Goal: Task Accomplishment & Management: Use online tool/utility

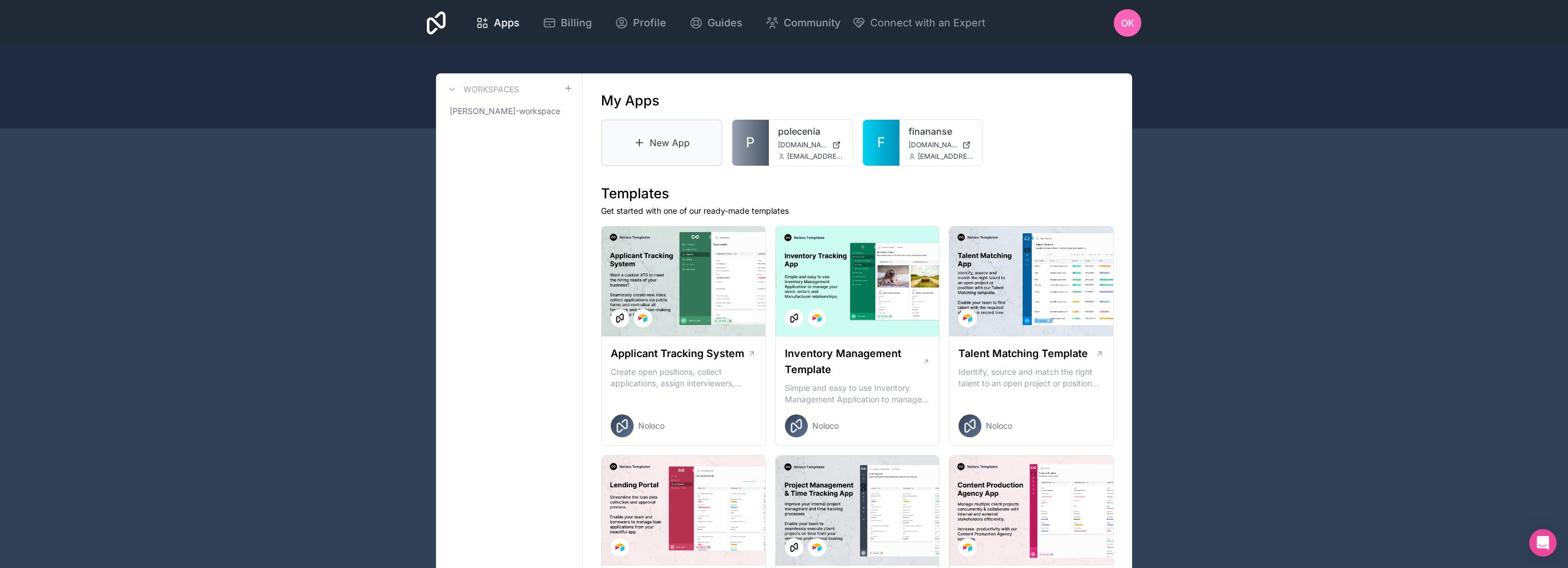
click at [658, 136] on link "New App" at bounding box center [662, 142] width 122 height 47
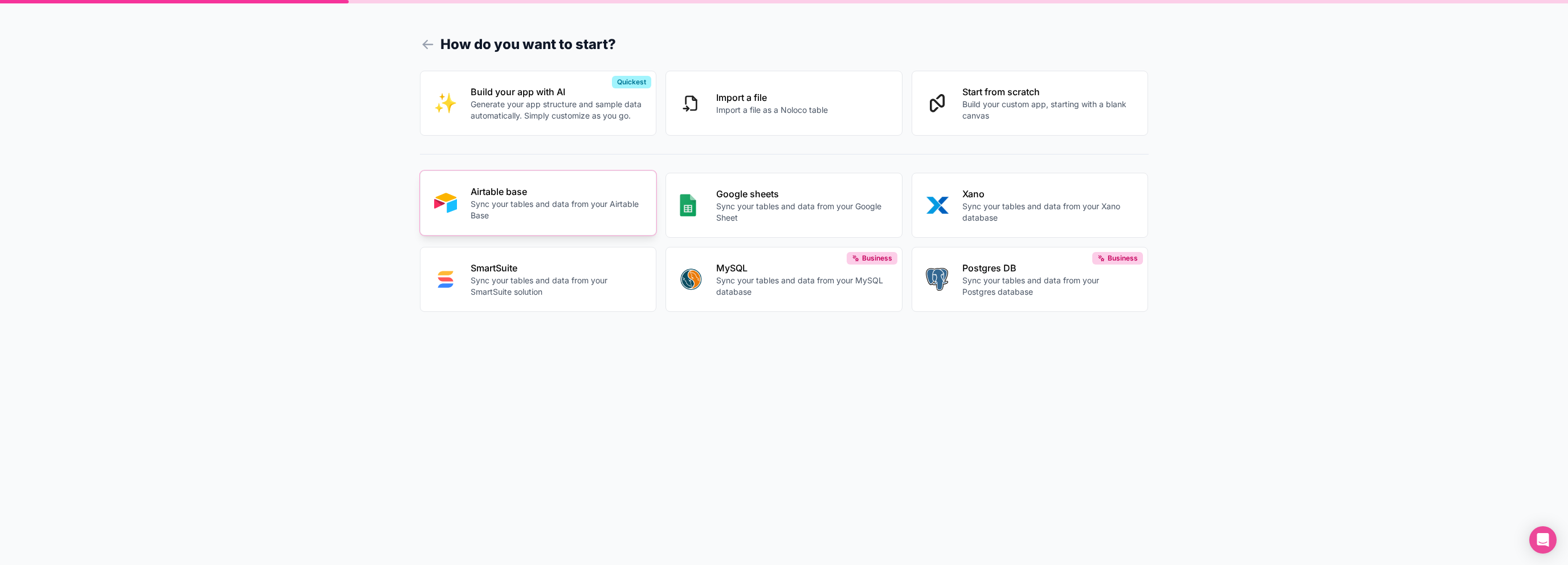
click at [543, 207] on p "Sync your tables and data from your Airtable Base" at bounding box center [557, 209] width 172 height 23
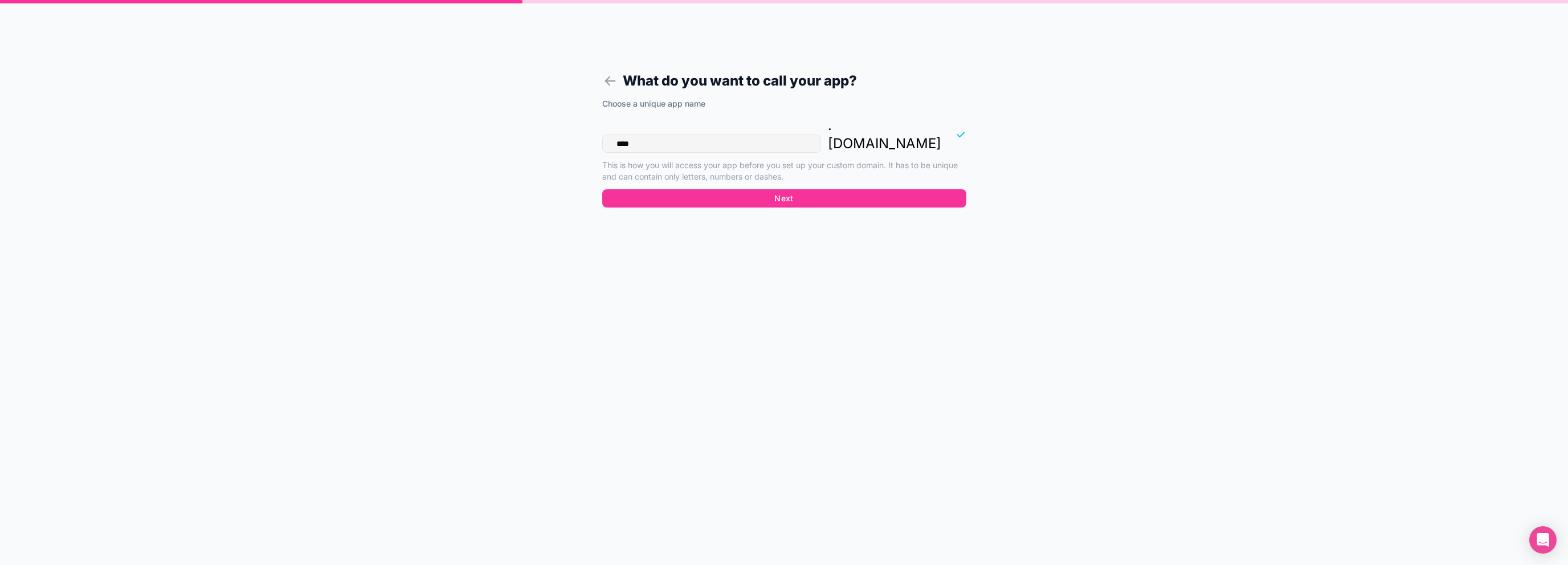
click at [695, 135] on input "****" at bounding box center [712, 144] width 219 height 18
type input "*********"
click at [690, 189] on button "Next" at bounding box center [784, 198] width 364 height 18
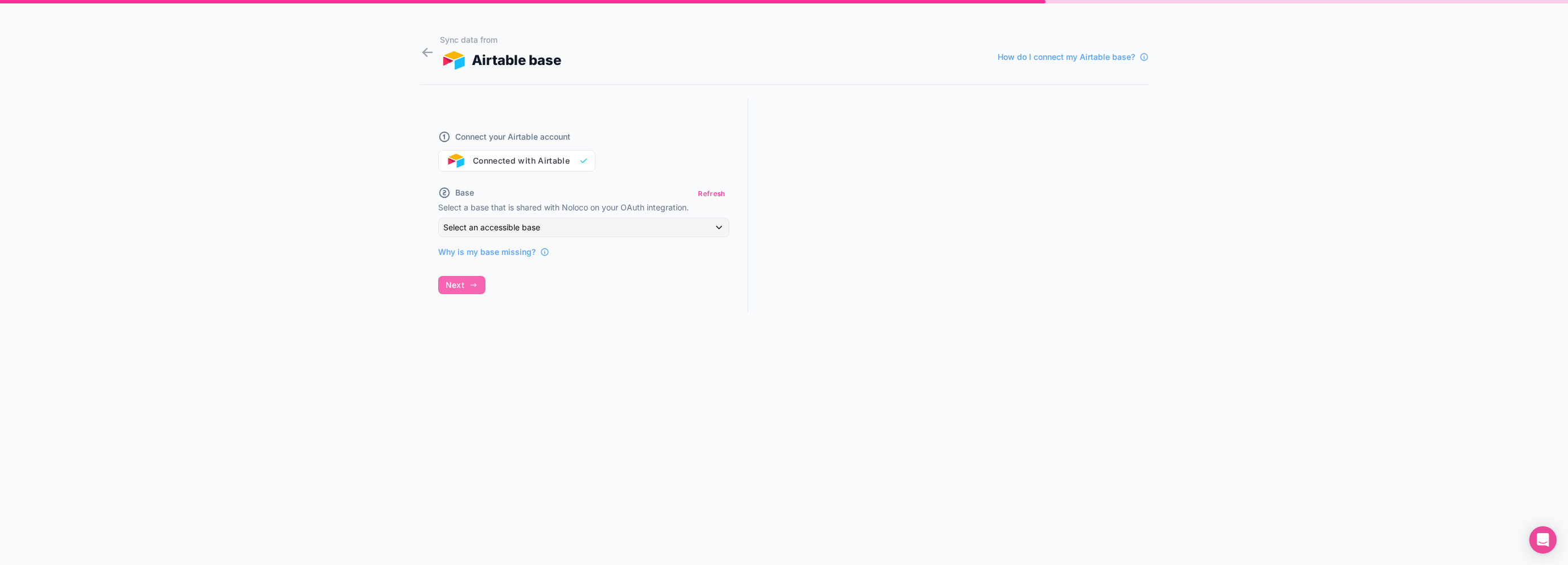
click at [520, 158] on div "Connect your Airtable account Connected with Airtable" at bounding box center [583, 144] width 291 height 55
click at [529, 216] on div "Base Refresh Select a base that is shared with Noloco on your OAuth integration…" at bounding box center [583, 221] width 291 height 72
click at [532, 227] on span "Select an accessible base" at bounding box center [491, 227] width 97 height 10
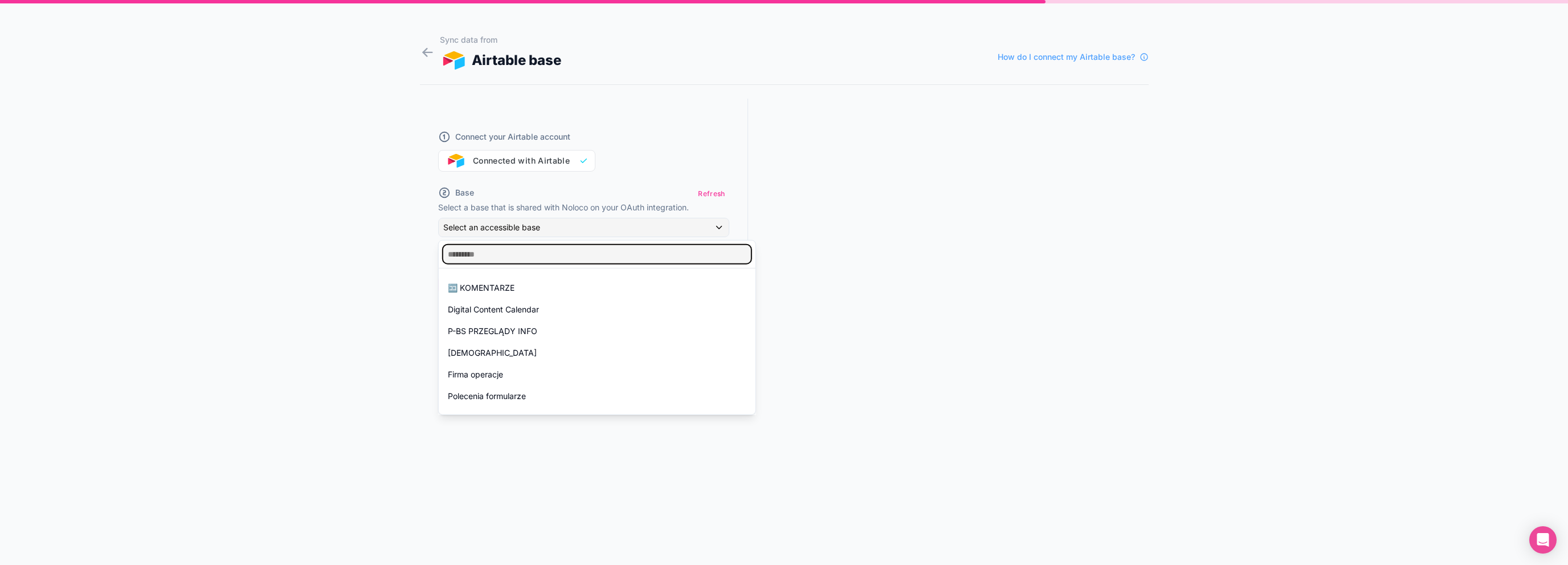
click at [527, 262] on input "text" at bounding box center [596, 254] width 307 height 18
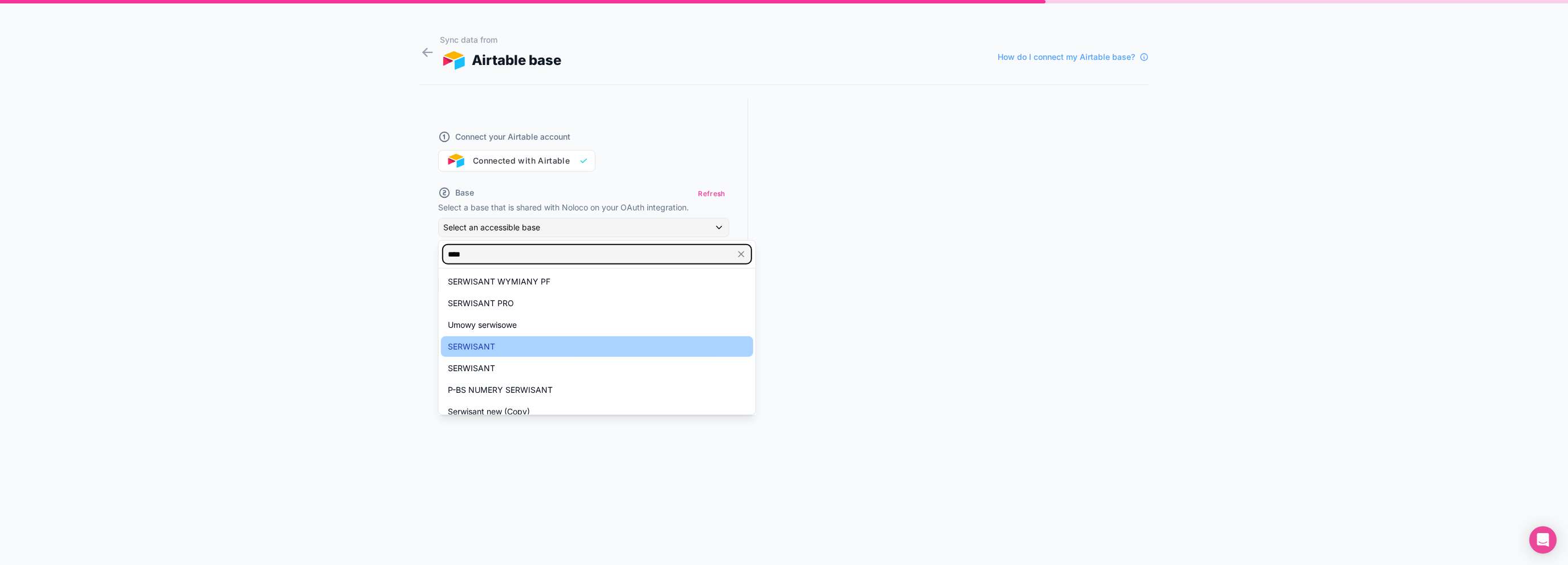
scroll to position [128, 0]
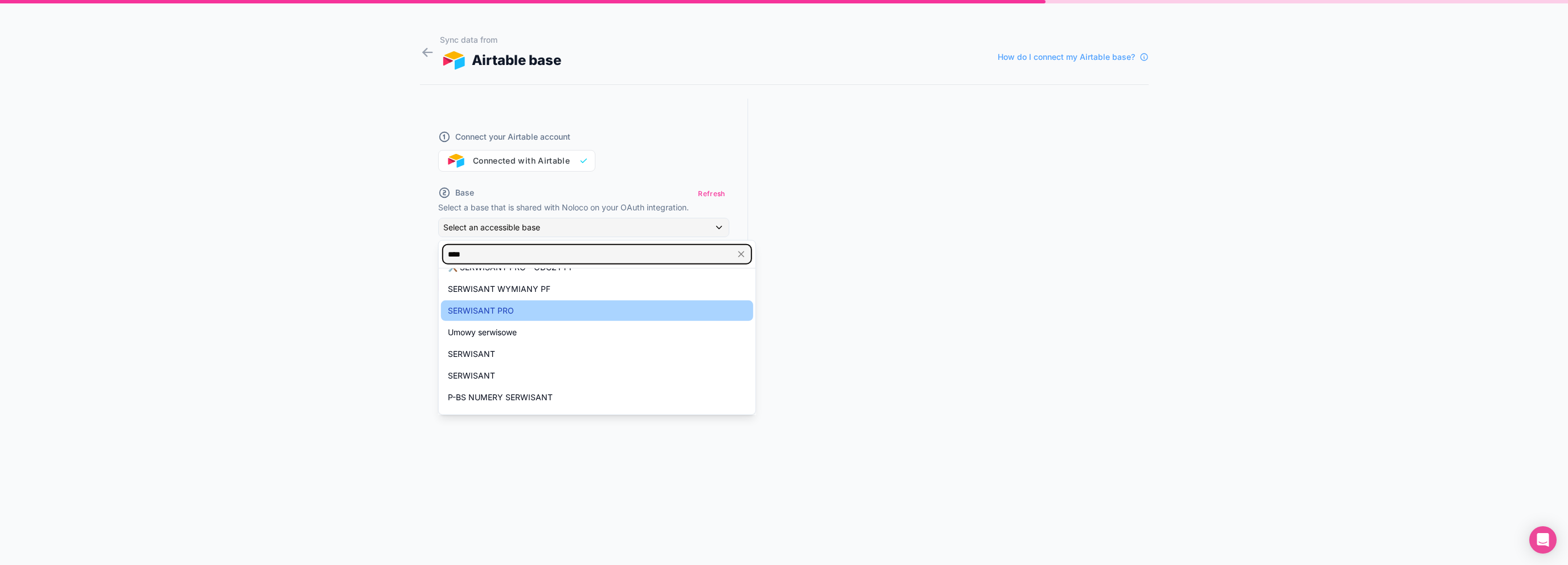
type input "****"
click at [570, 309] on div "SERWISANT PRO" at bounding box center [597, 310] width 299 height 14
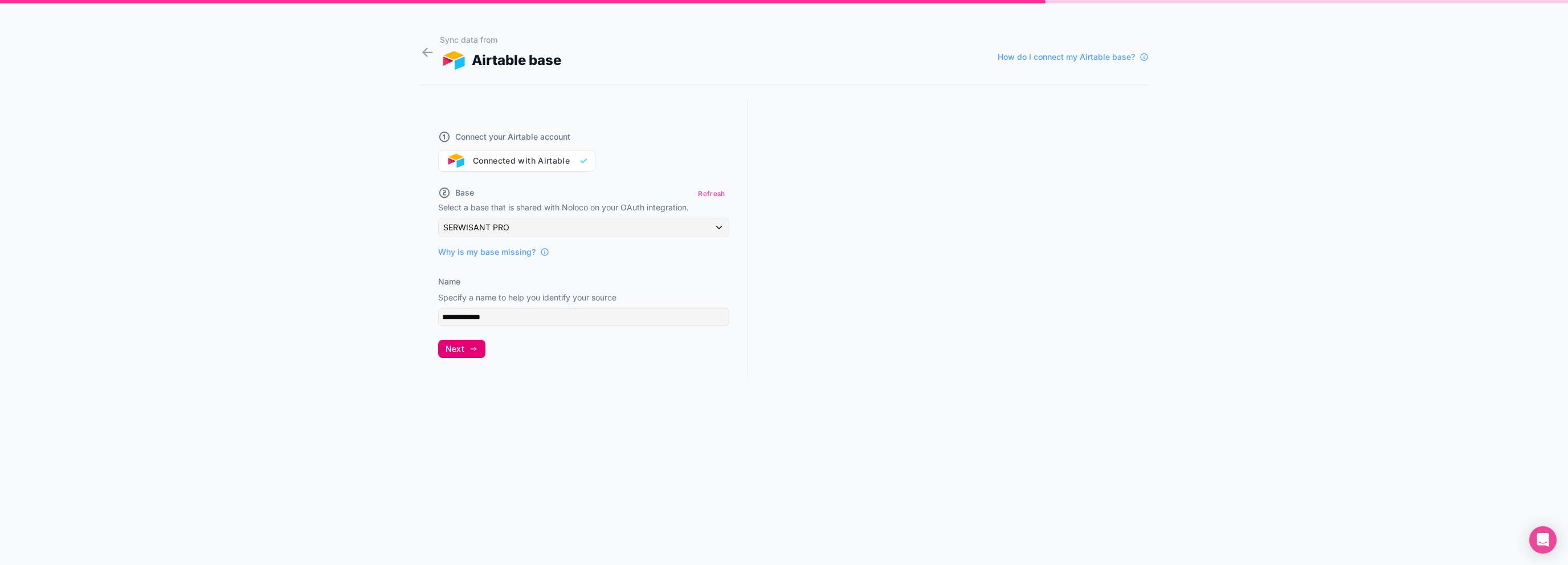
click at [469, 346] on icon "button" at bounding box center [473, 349] width 9 height 9
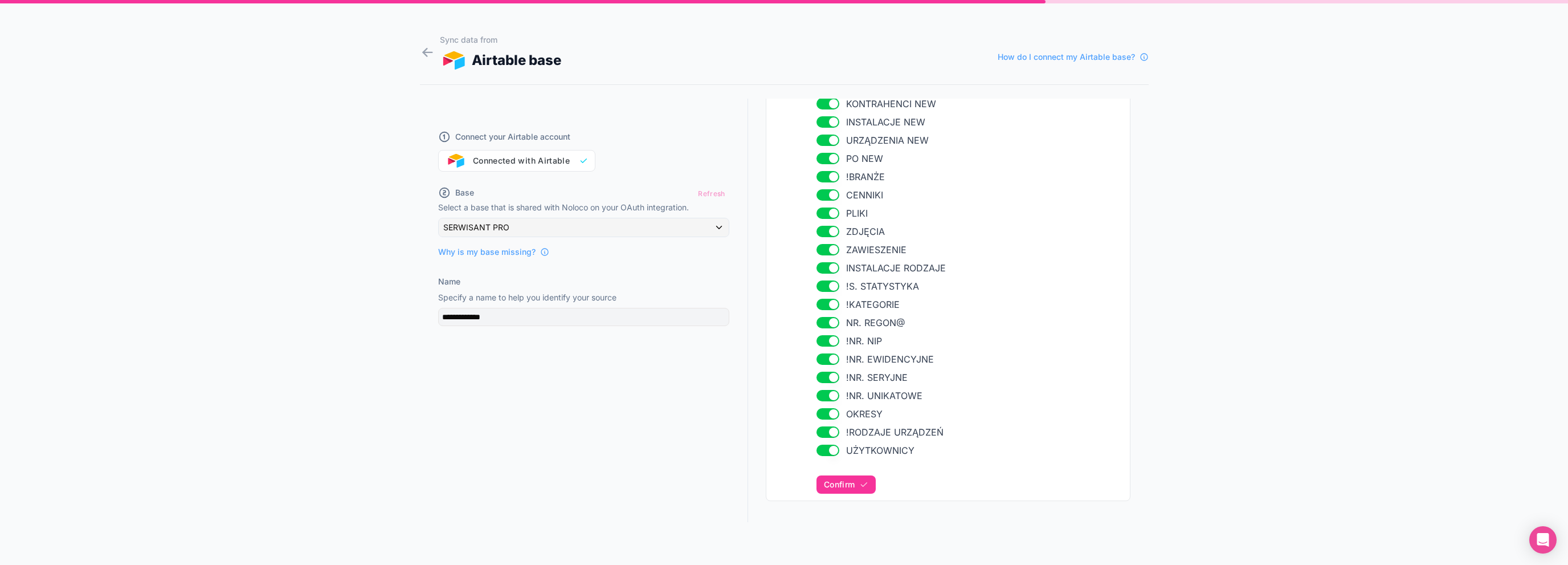
scroll to position [759, 0]
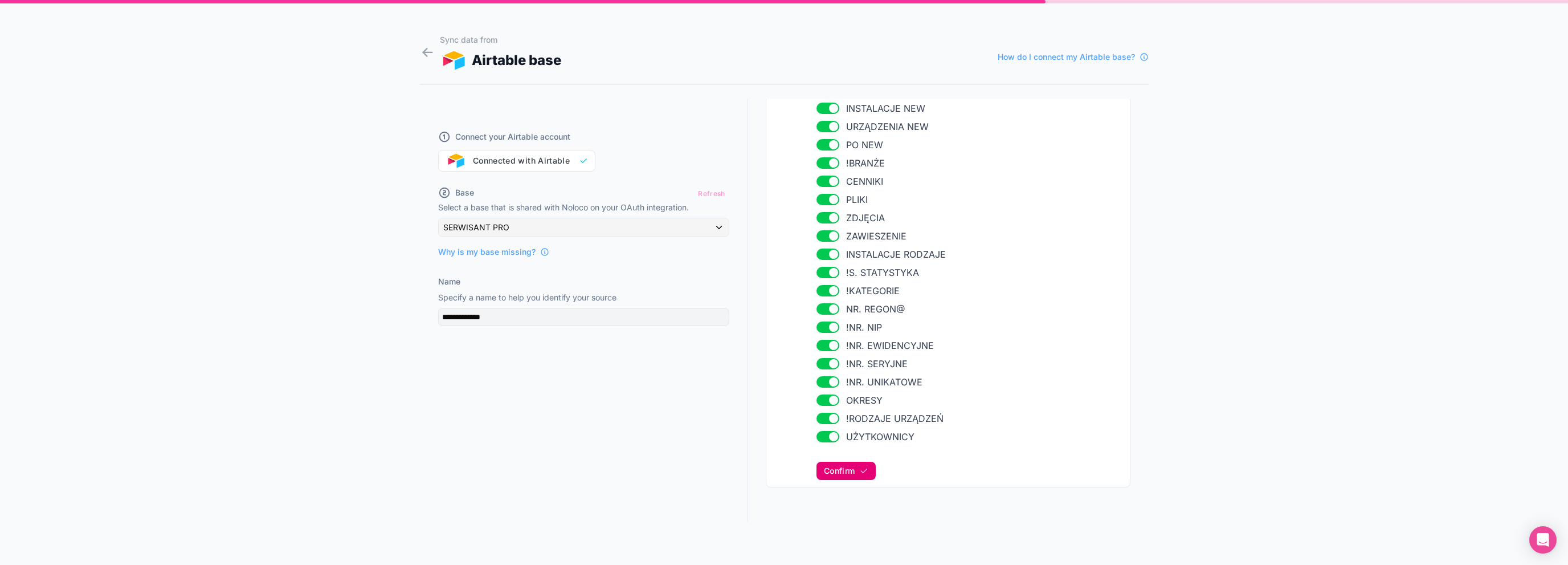
click at [861, 471] on icon "button" at bounding box center [864, 471] width 6 height 4
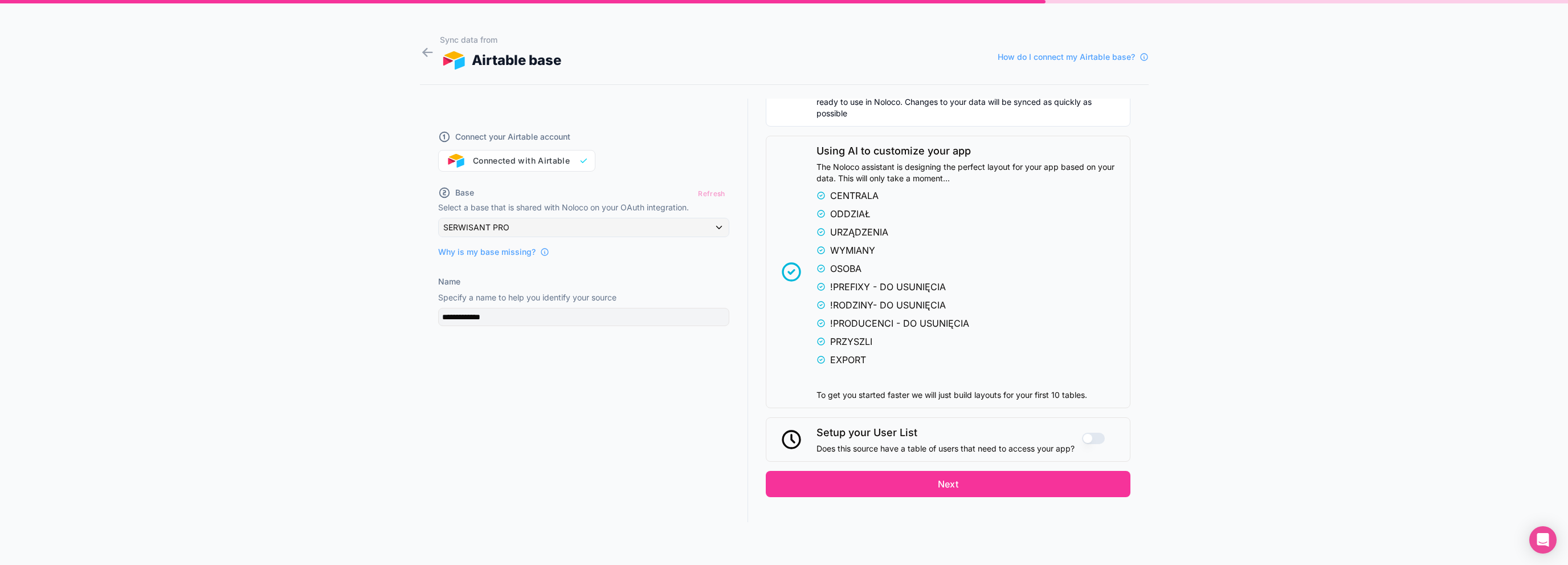
scroll to position [1258, 0]
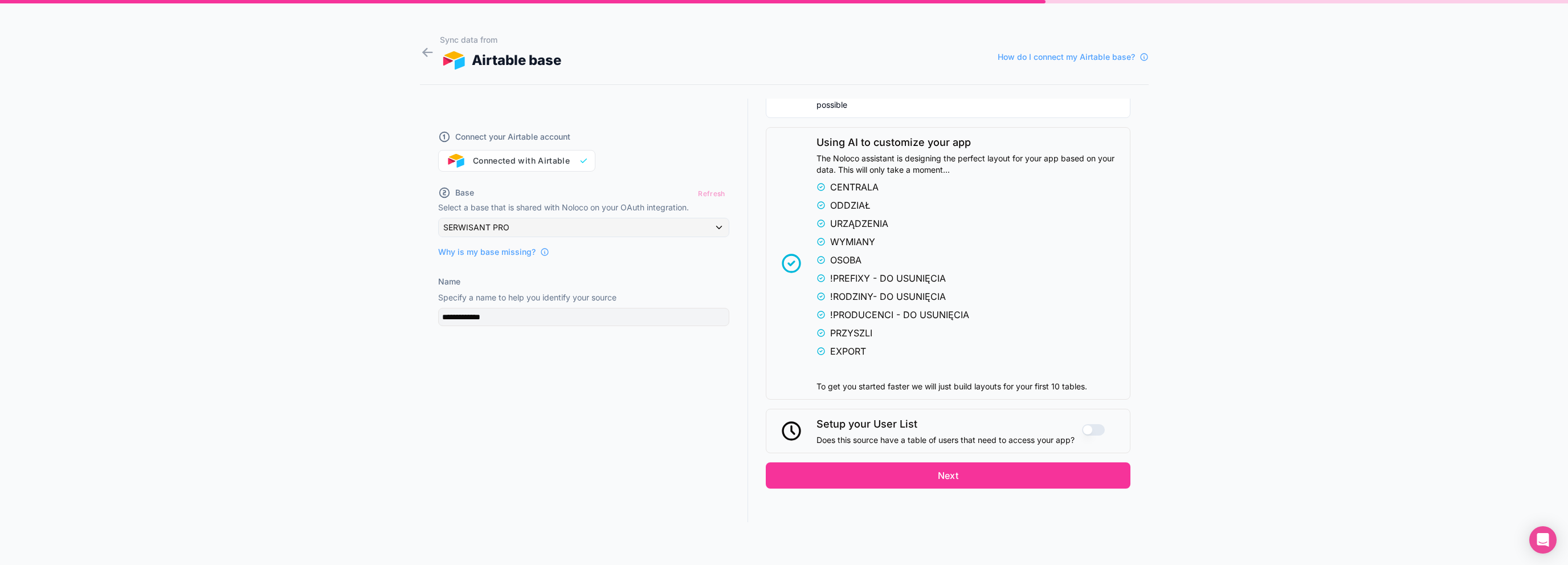
click at [784, 469] on button "Next" at bounding box center [948, 475] width 365 height 27
